Goal: Navigation & Orientation: Find specific page/section

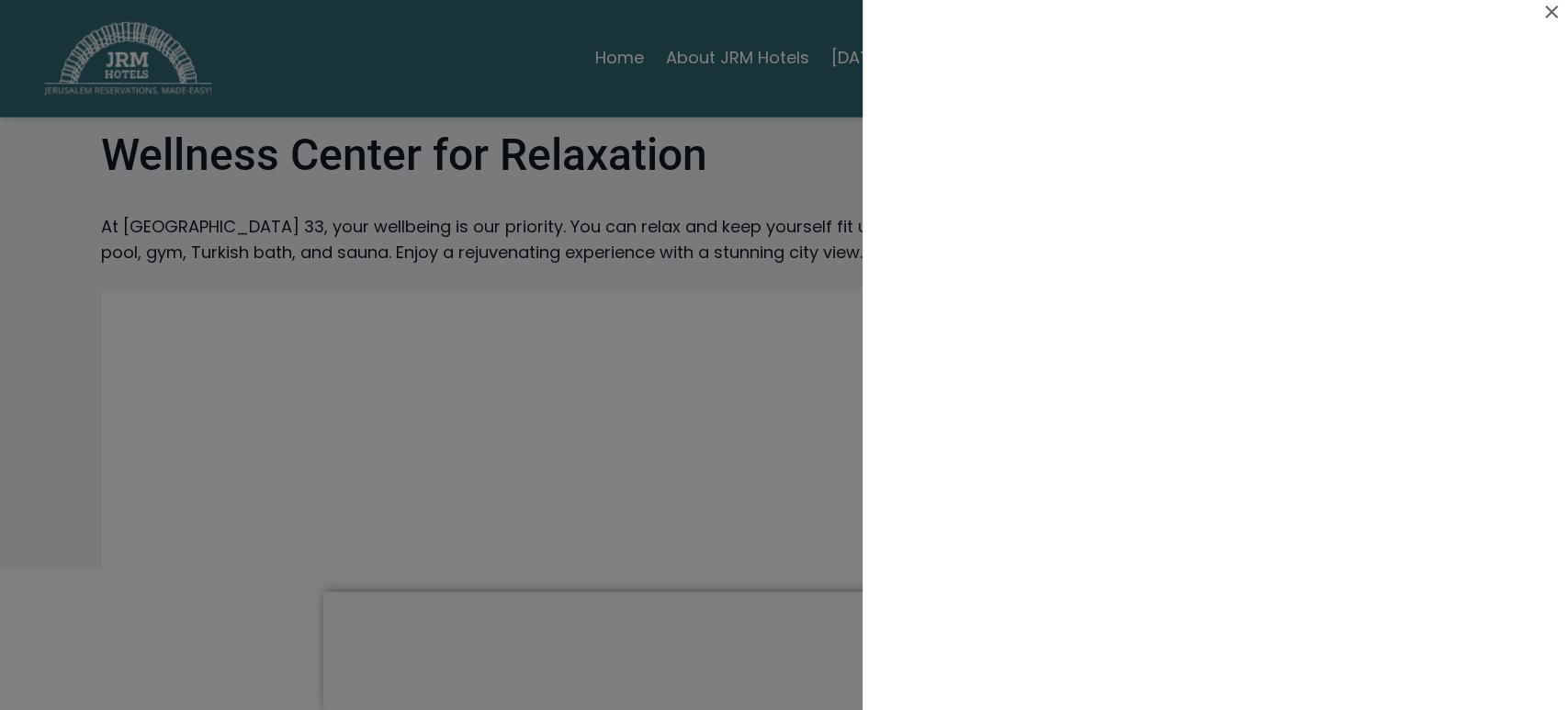
scroll to position [908, 0]
drag, startPoint x: 1556, startPoint y: 12, endPoint x: 1540, endPoint y: 10, distance: 15.7
click at [1550, 12] on icon at bounding box center [1552, 12] width 22 height 22
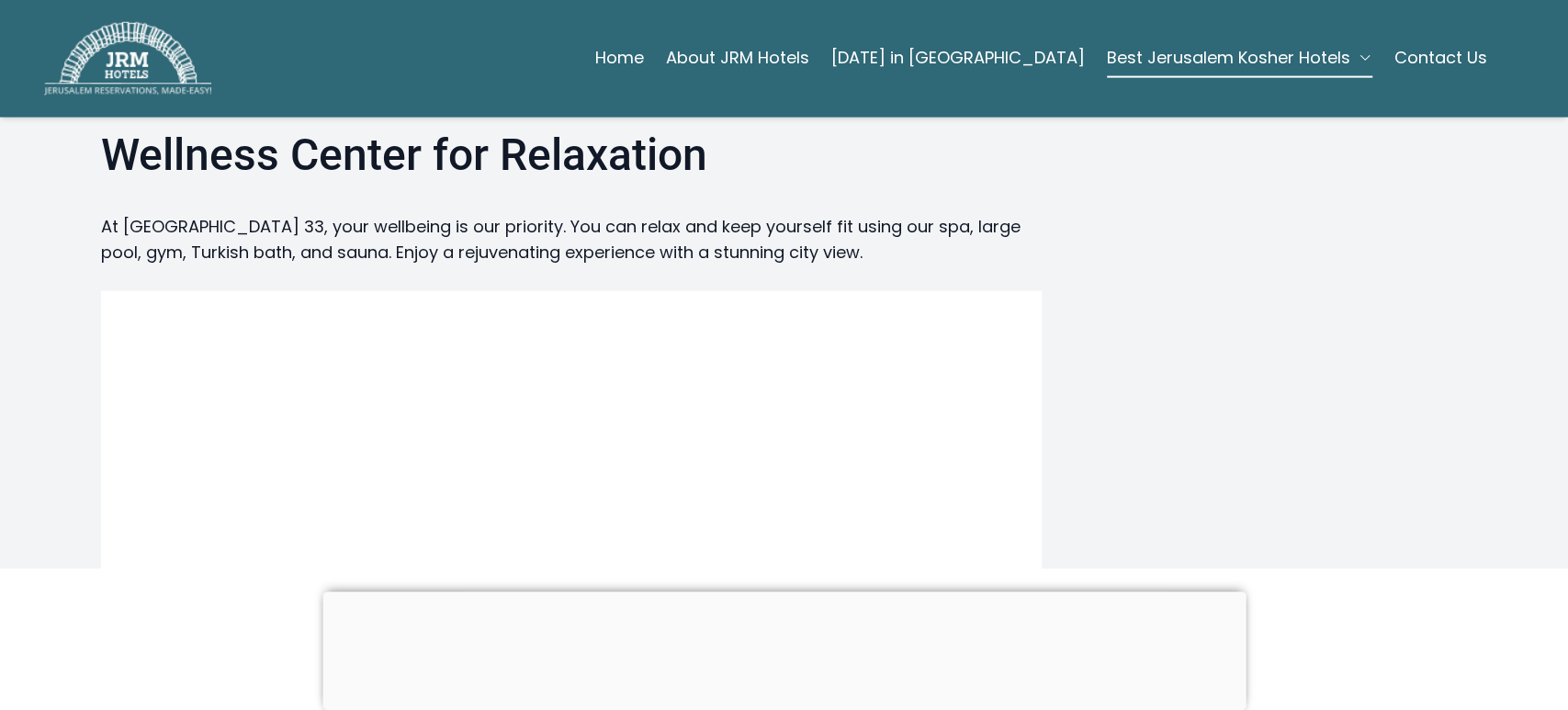
scroll to position [908, 0]
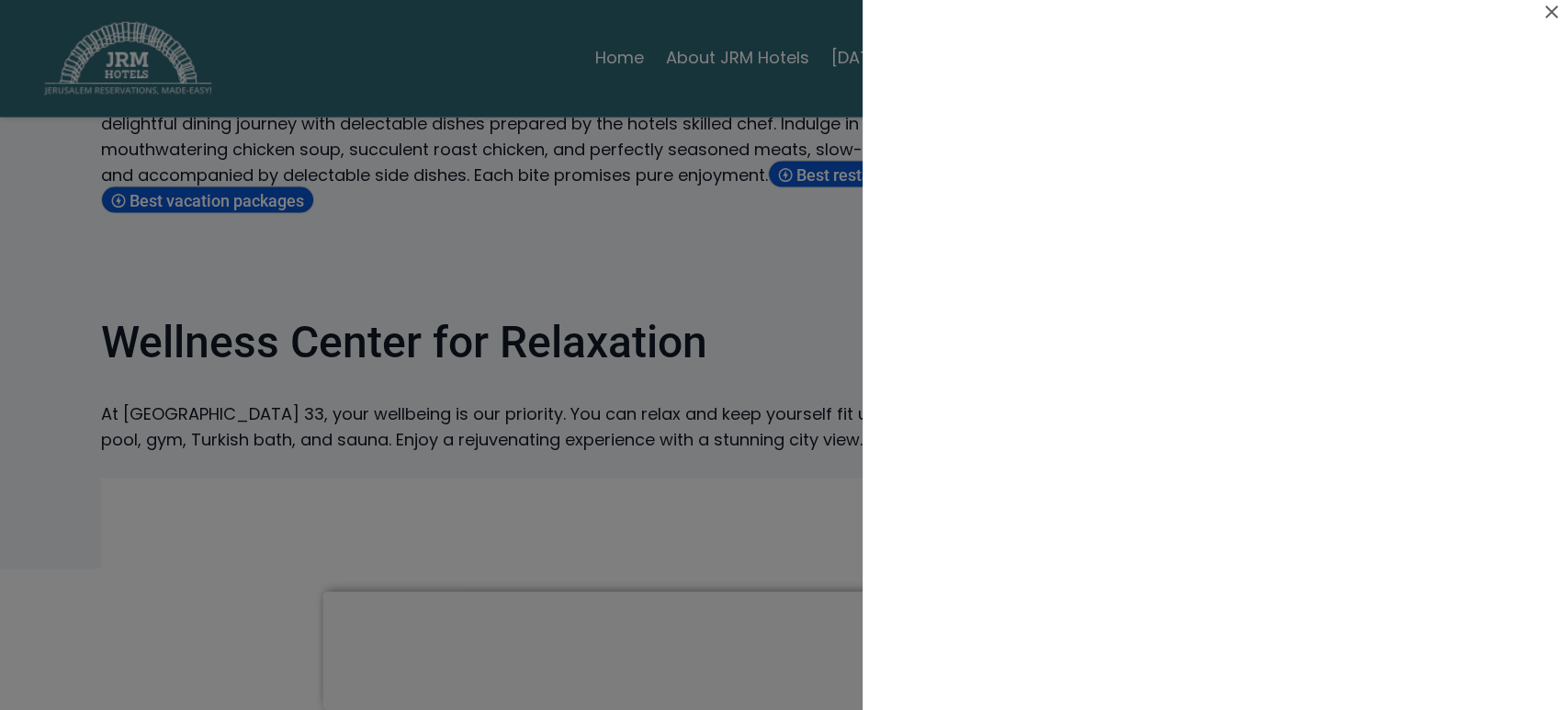
scroll to position [2594, 0]
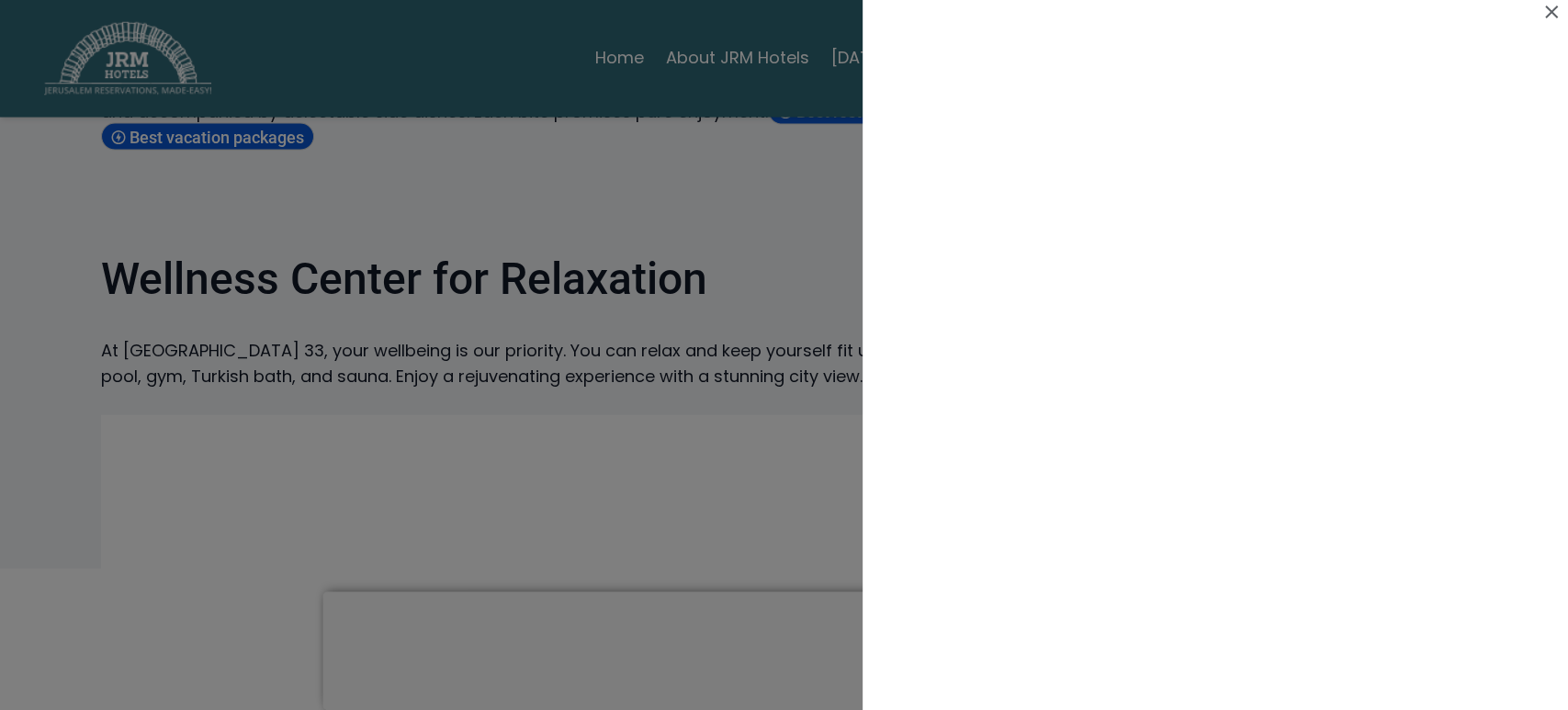
drag, startPoint x: 1556, startPoint y: 15, endPoint x: 1546, endPoint y: 11, distance: 9.9
click at [1554, 14] on icon at bounding box center [1552, 12] width 22 height 22
click at [1554, 14] on icon at bounding box center [1552, 12] width 13 height 13
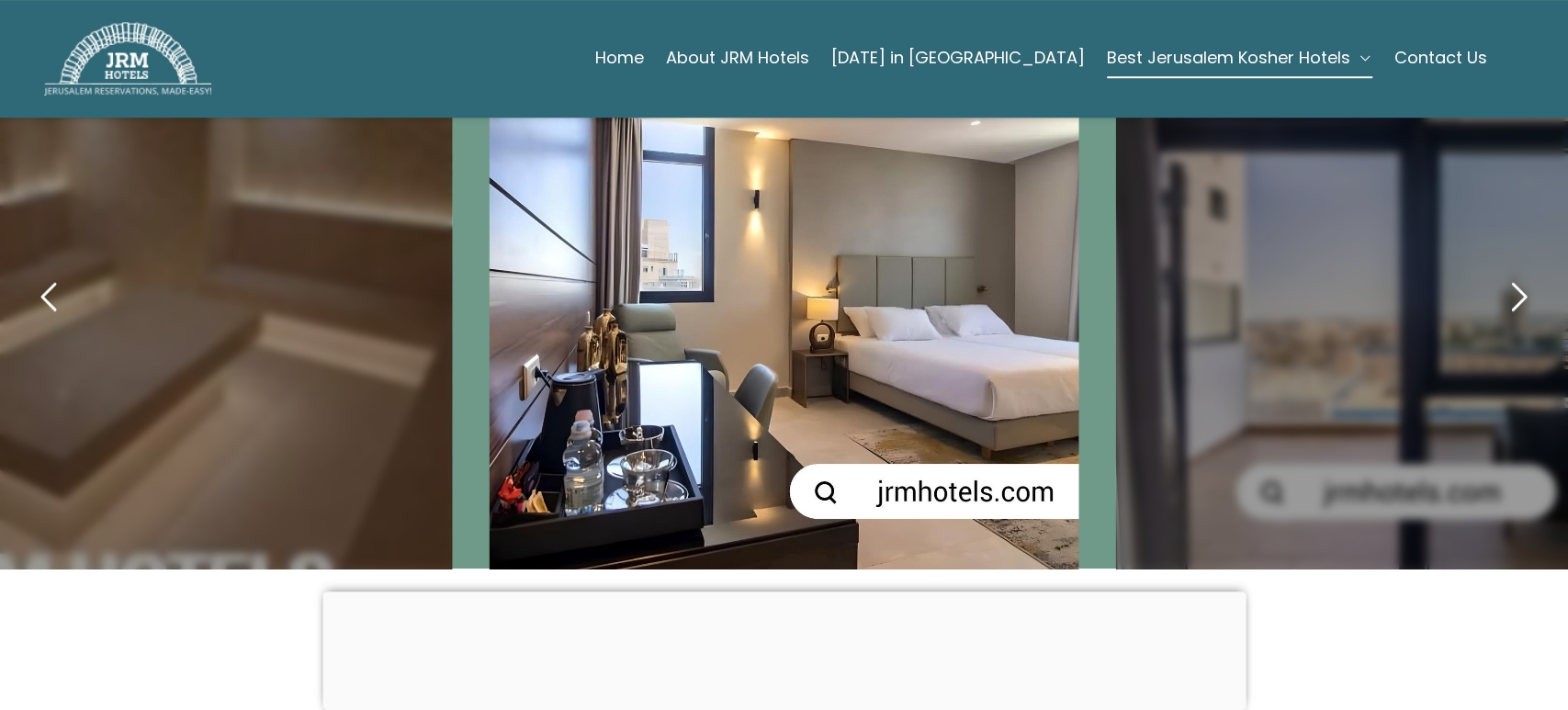
scroll to position [1155, 0]
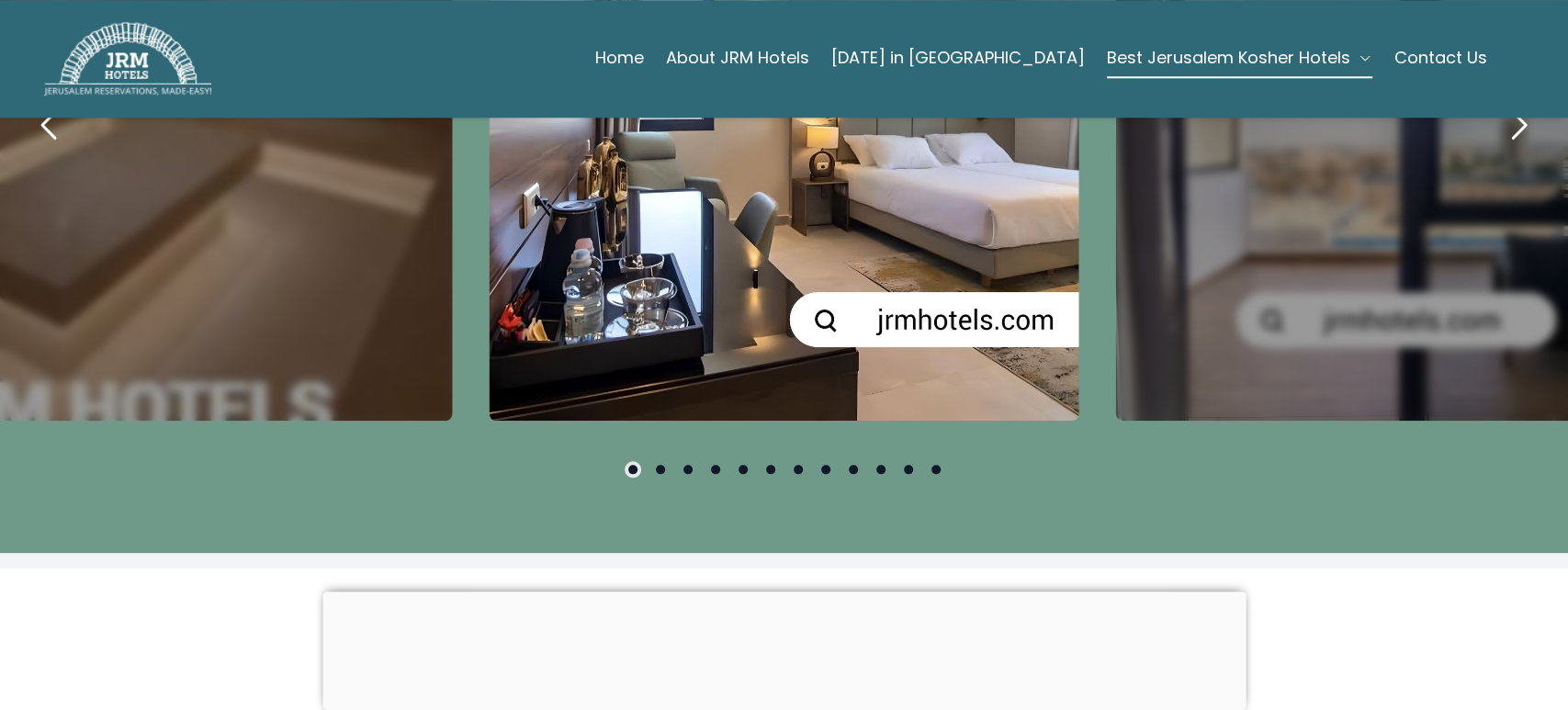
click at [675, 177] on div "carousel-slider" at bounding box center [784, 125] width 591 height 591
click at [681, 182] on div "carousel-slider" at bounding box center [785, 125] width 591 height 591
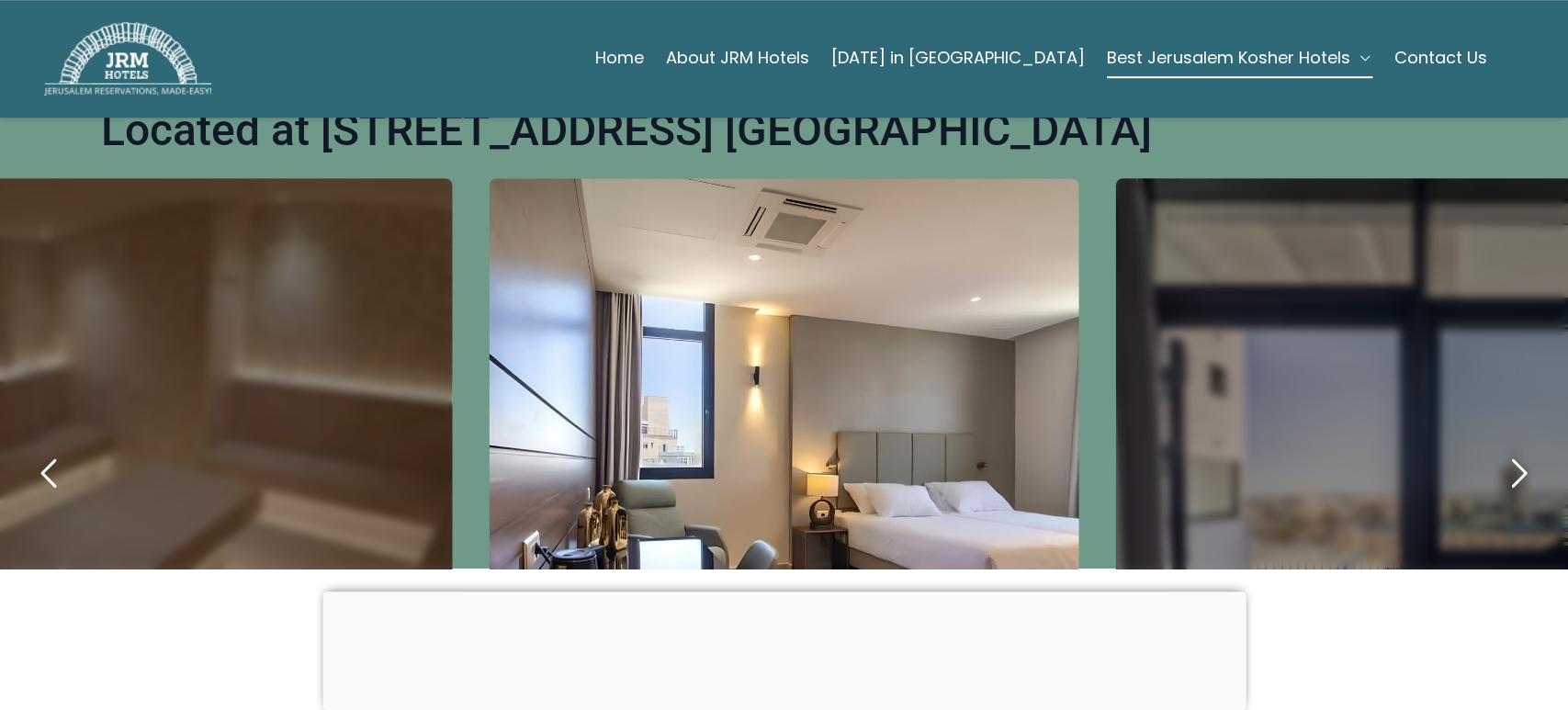
scroll to position [781, 0]
